Goal: Find specific page/section: Find specific page/section

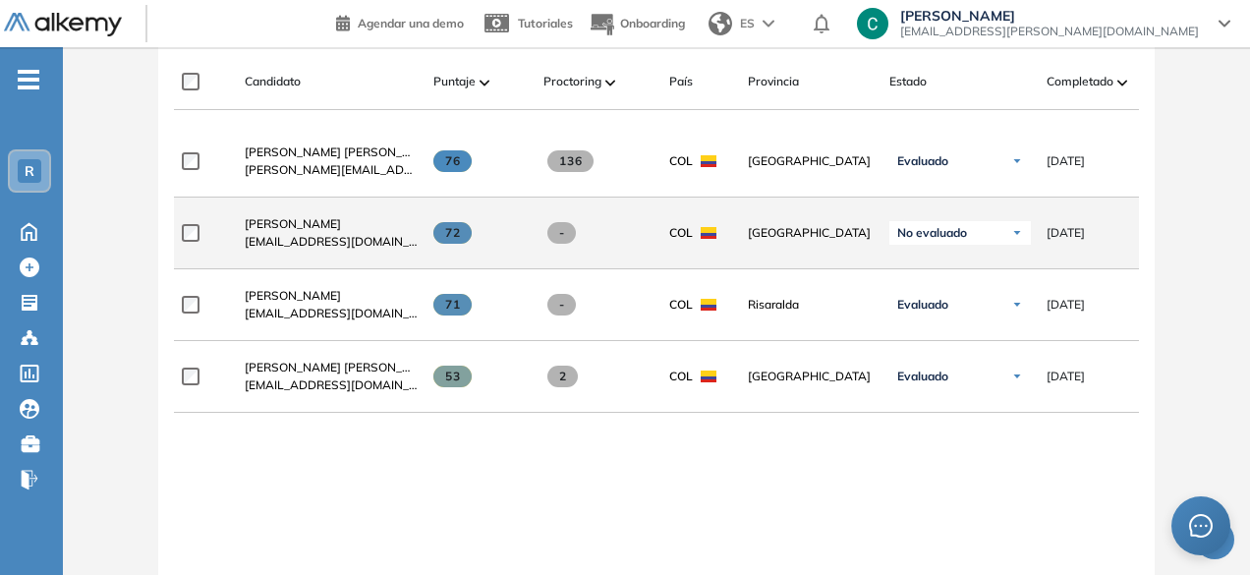
scroll to position [613, 0]
click at [330, 229] on span "[PERSON_NAME]" at bounding box center [293, 222] width 96 height 15
